Goal: Task Accomplishment & Management: Manage account settings

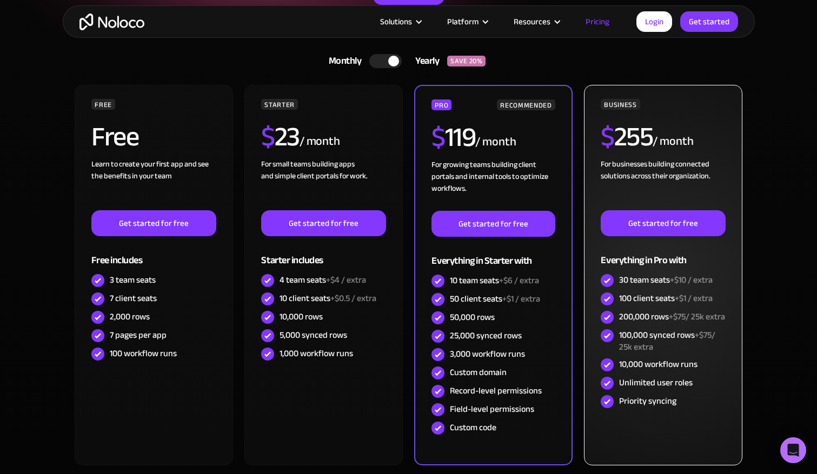
scroll to position [206, 0]
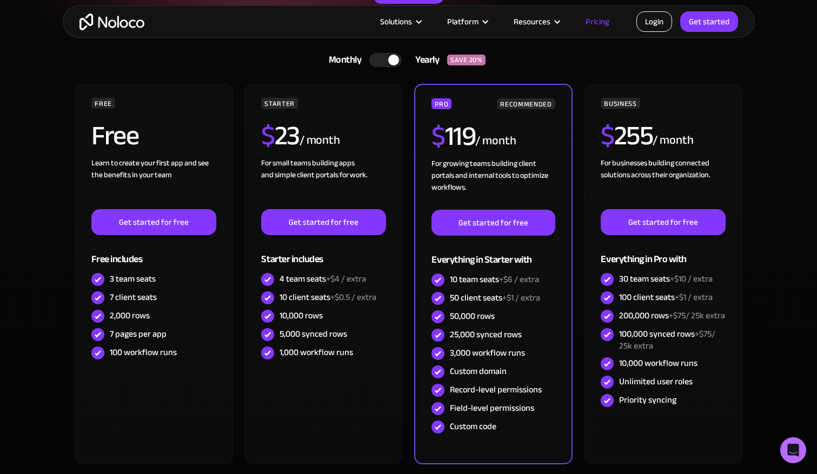
click at [655, 26] on link "Login" at bounding box center [654, 21] width 36 height 21
click at [662, 25] on link "Login" at bounding box center [654, 21] width 36 height 21
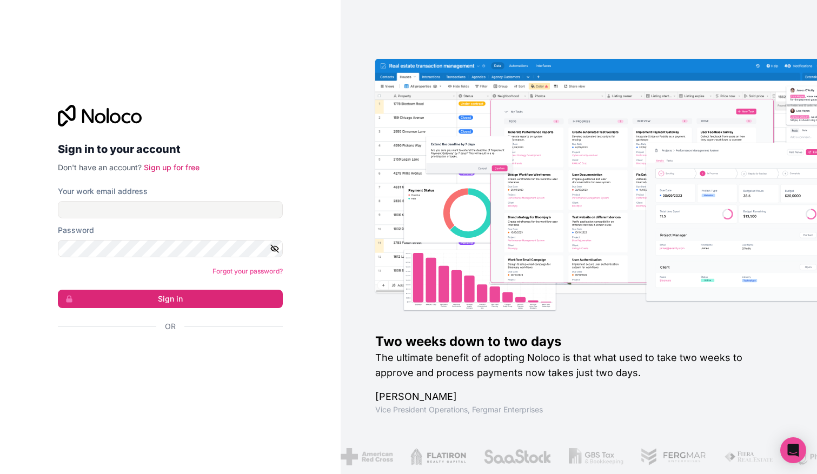
click at [100, 355] on div "Sign in with Google. Opens in new tab" at bounding box center [166, 356] width 216 height 24
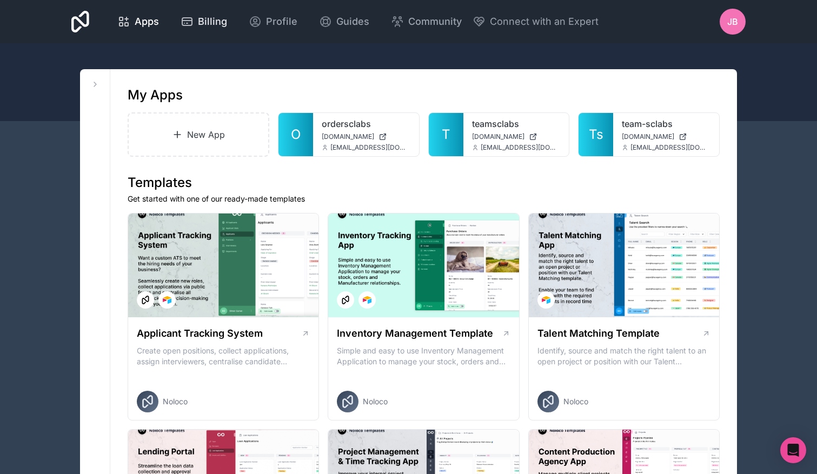
click at [227, 22] on span "Billing" at bounding box center [212, 21] width 29 height 15
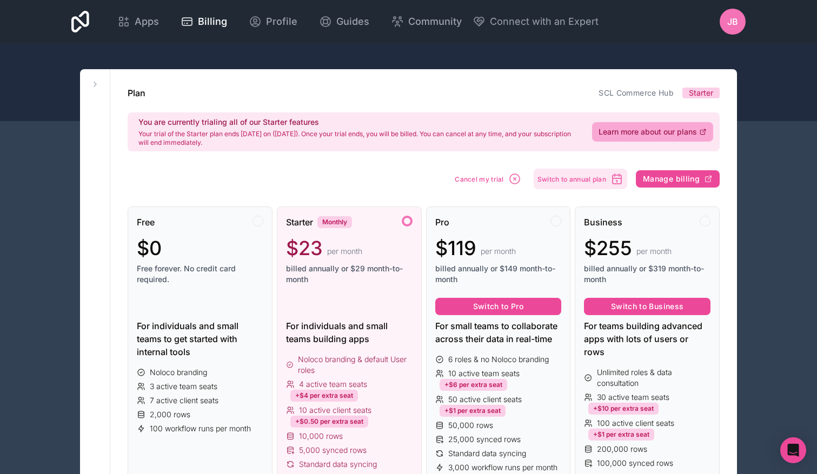
click at [570, 181] on span "Switch to annual plan" at bounding box center [571, 179] width 69 height 8
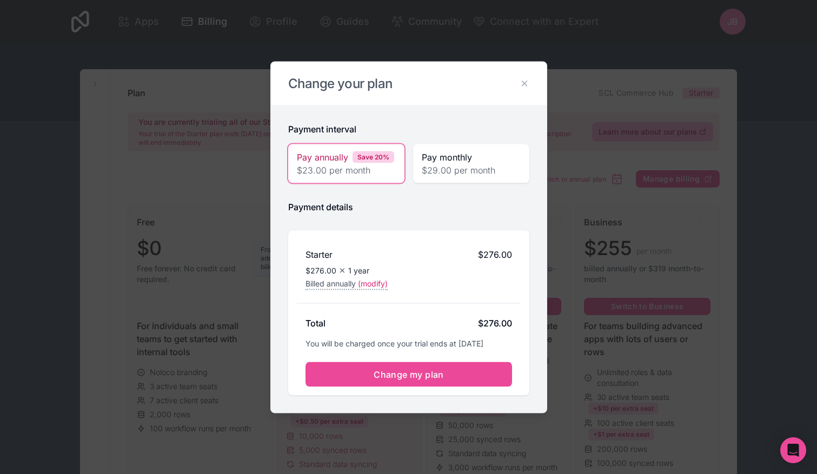
click at [380, 282] on span "(modify)" at bounding box center [373, 283] width 30 height 11
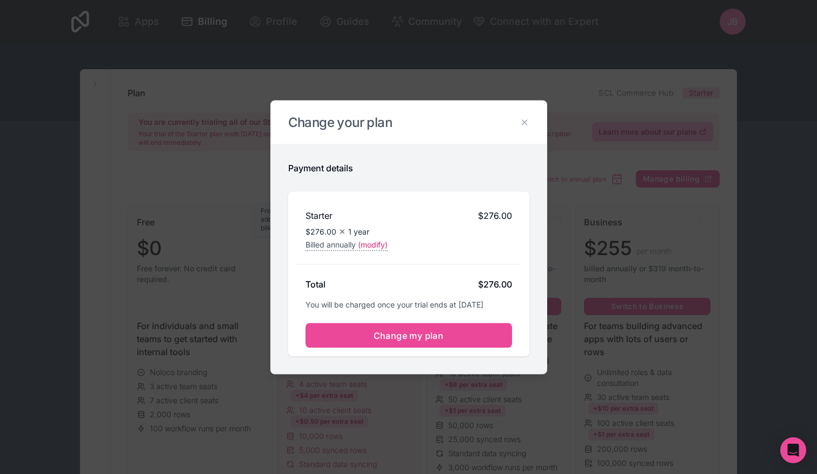
click at [379, 249] on span "(modify)" at bounding box center [373, 244] width 30 height 11
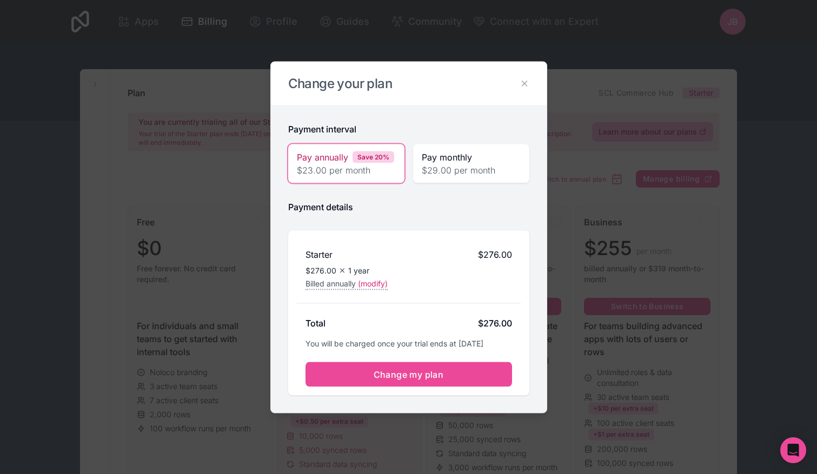
click at [440, 171] on span "$29.00 per month" at bounding box center [471, 169] width 99 height 13
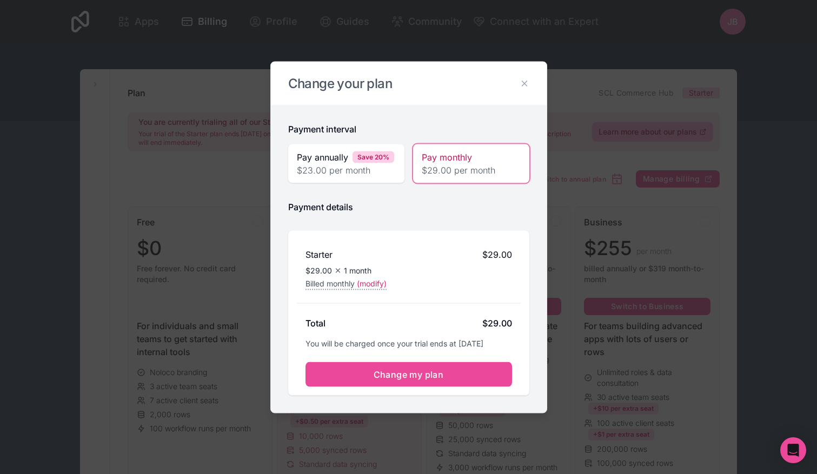
click at [380, 165] on span "$23.00 per month" at bounding box center [346, 169] width 99 height 13
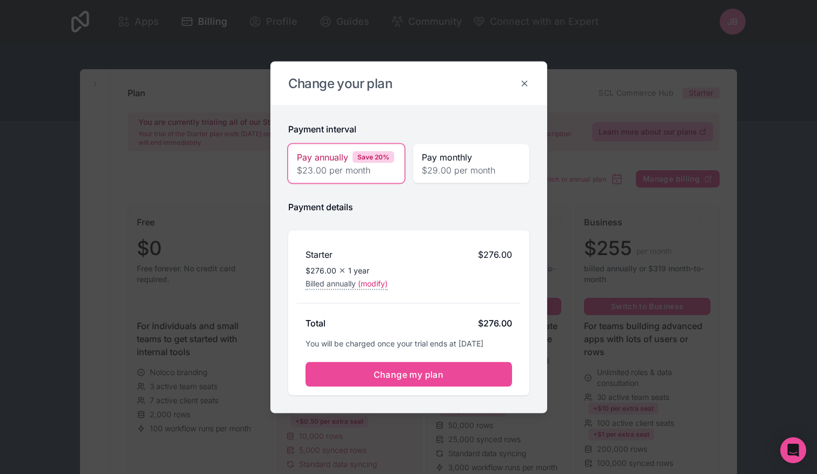
click at [524, 85] on icon at bounding box center [525, 83] width 10 height 10
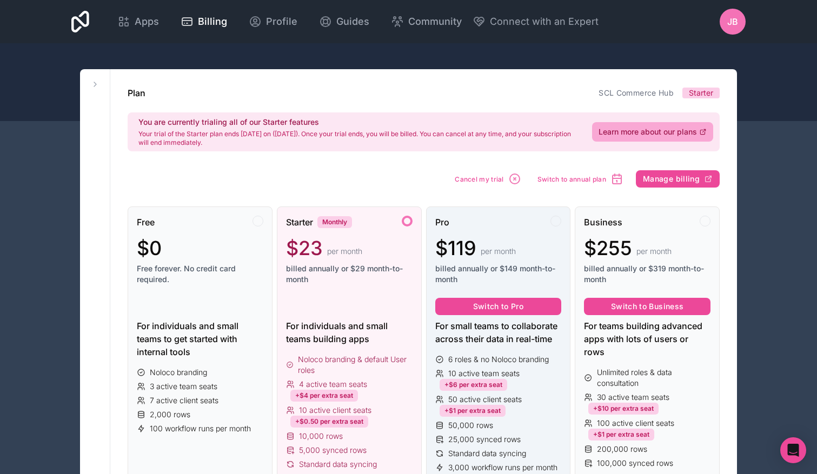
click at [490, 242] on div "$119 per month" at bounding box center [498, 248] width 127 height 22
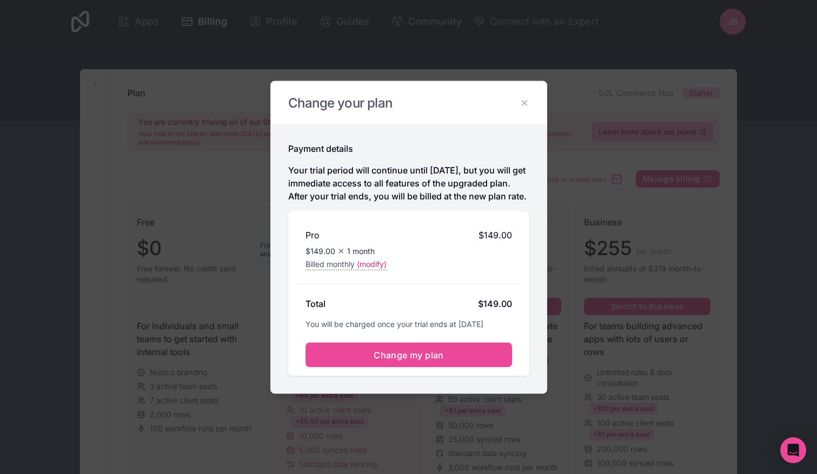
click at [381, 269] on span "(modify)" at bounding box center [372, 263] width 30 height 11
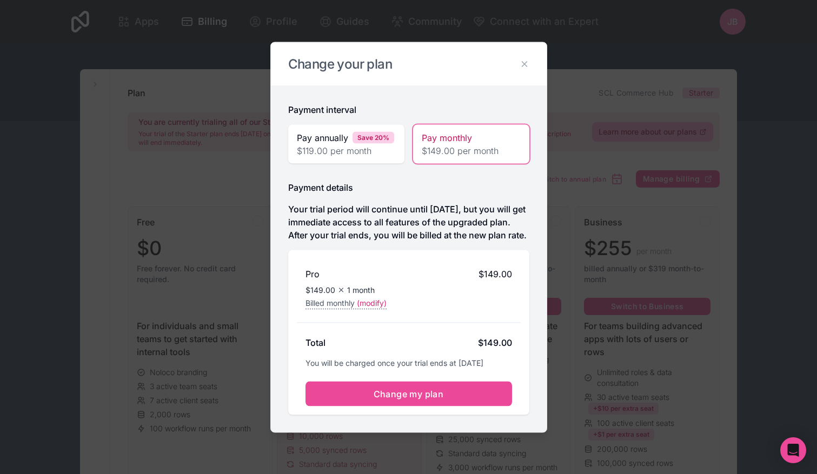
click at [368, 147] on span "$119.00 per month" at bounding box center [346, 150] width 99 height 13
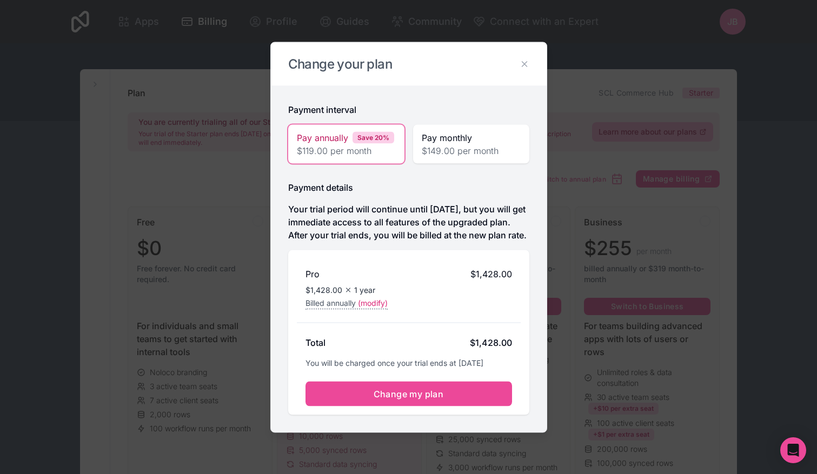
click at [417, 145] on div "Pay monthly $149.00 per month" at bounding box center [471, 143] width 116 height 39
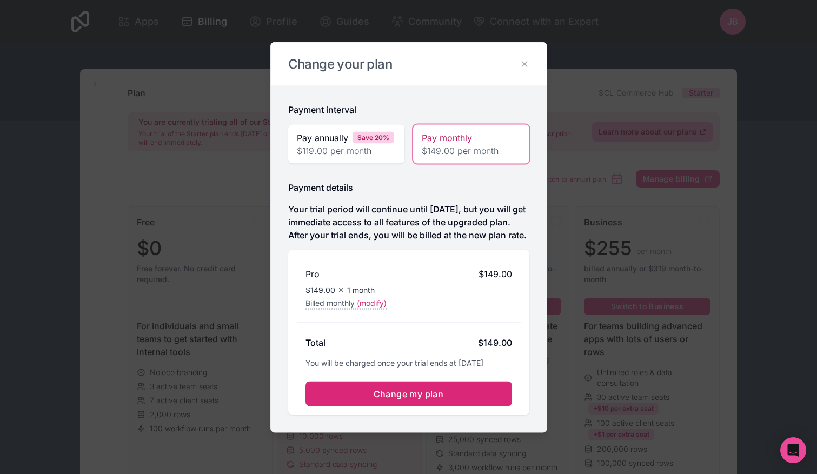
click at [400, 399] on span "Change my plan" at bounding box center [409, 393] width 70 height 11
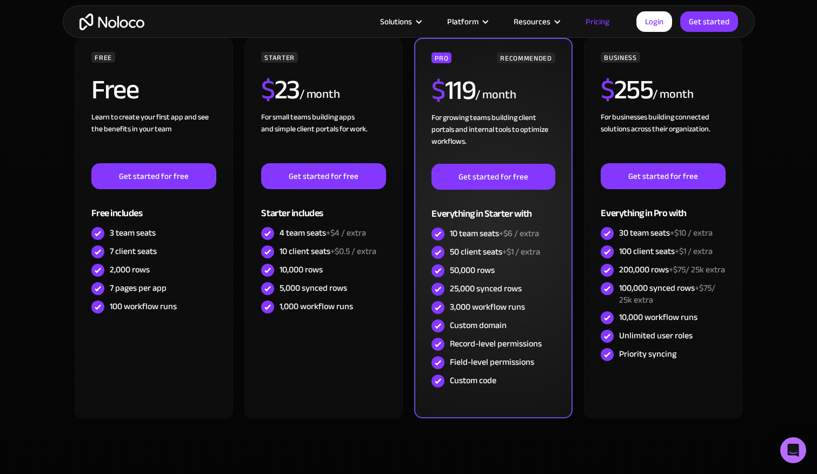
scroll to position [251, 0]
